Goal: Information Seeking & Learning: Learn about a topic

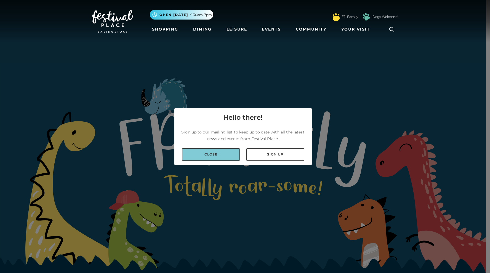
click at [222, 154] on link "Close" at bounding box center [211, 155] width 58 height 12
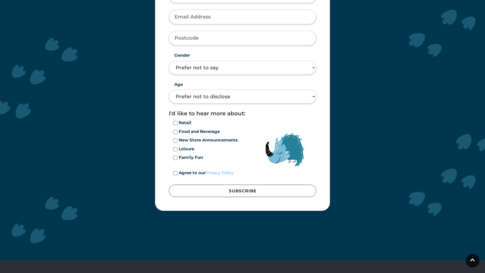
scroll to position [1739, 0]
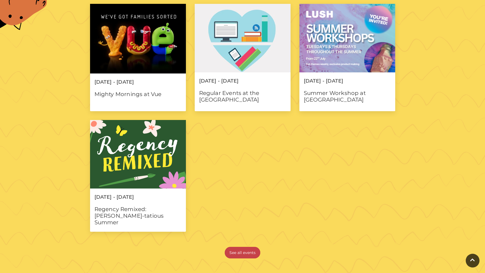
scroll to position [485, 0]
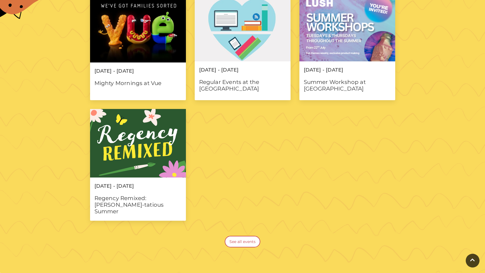
click at [239, 241] on link "See all events" at bounding box center [243, 242] width 36 height 12
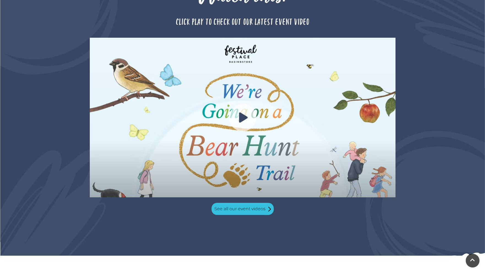
scroll to position [529, 0]
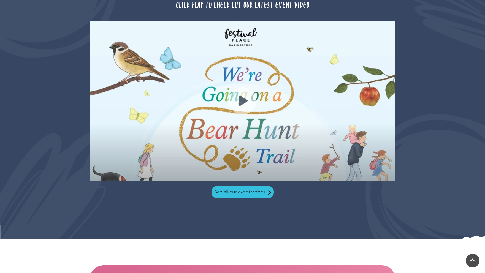
click at [249, 140] on img at bounding box center [243, 101] width 306 height 160
click at [475, 262] on link at bounding box center [473, 261] width 14 height 14
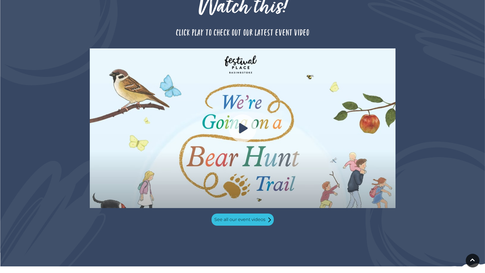
scroll to position [0, 0]
